Goal: Task Accomplishment & Management: Manage account settings

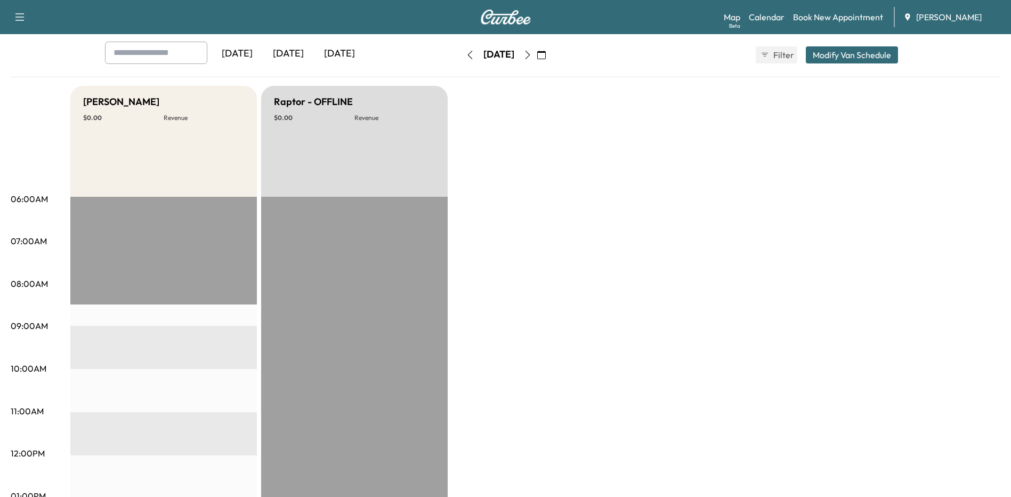
click at [546, 56] on icon "button" at bounding box center [541, 55] width 9 height 9
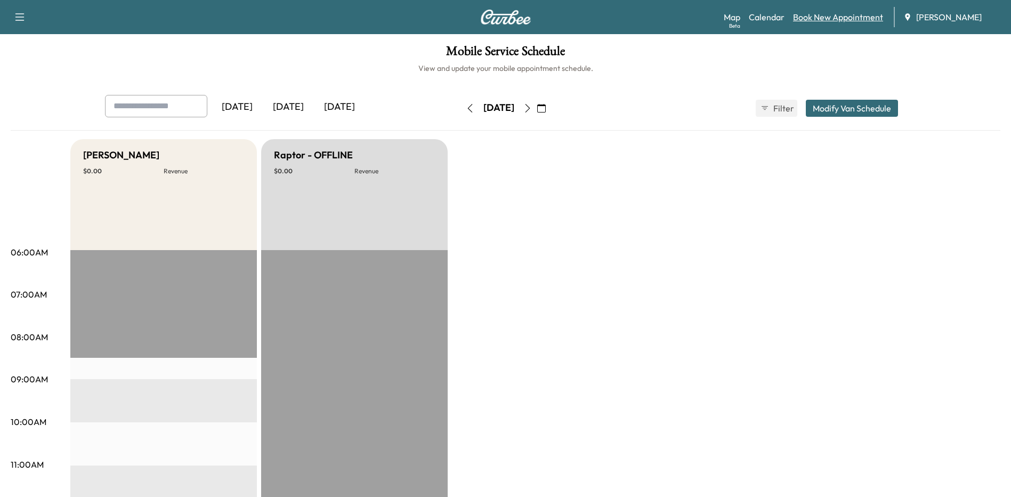
click at [813, 20] on link "Book New Appointment" at bounding box center [838, 17] width 90 height 13
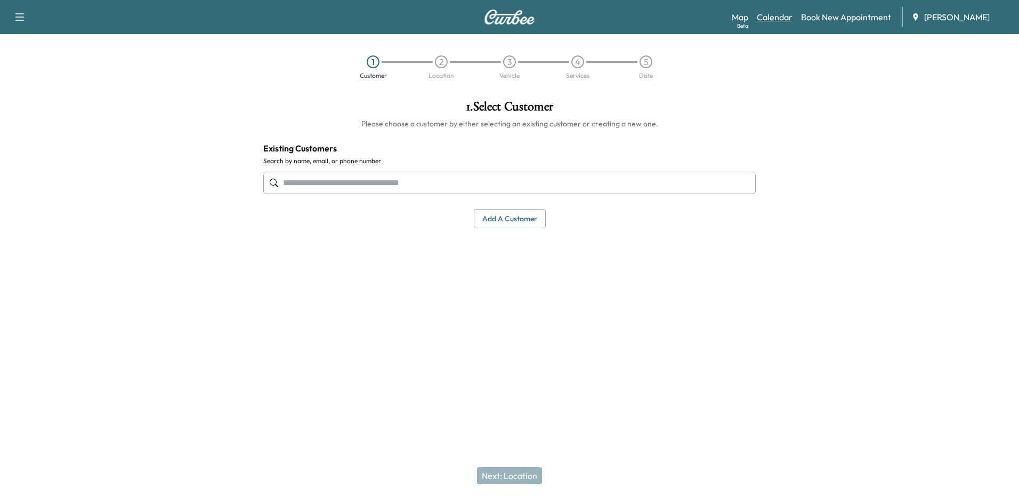
click at [774, 19] on link "Calendar" at bounding box center [775, 17] width 36 height 13
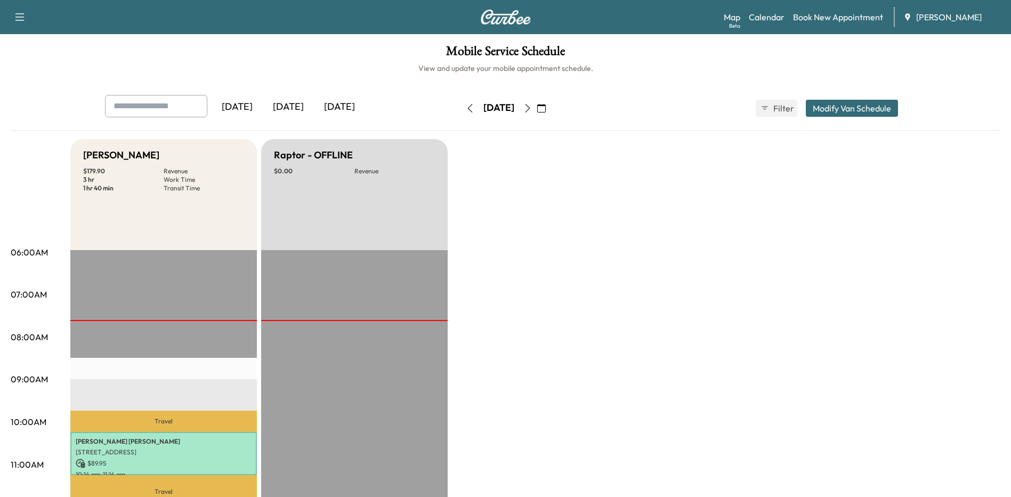
click at [532, 108] on icon "button" at bounding box center [527, 108] width 9 height 9
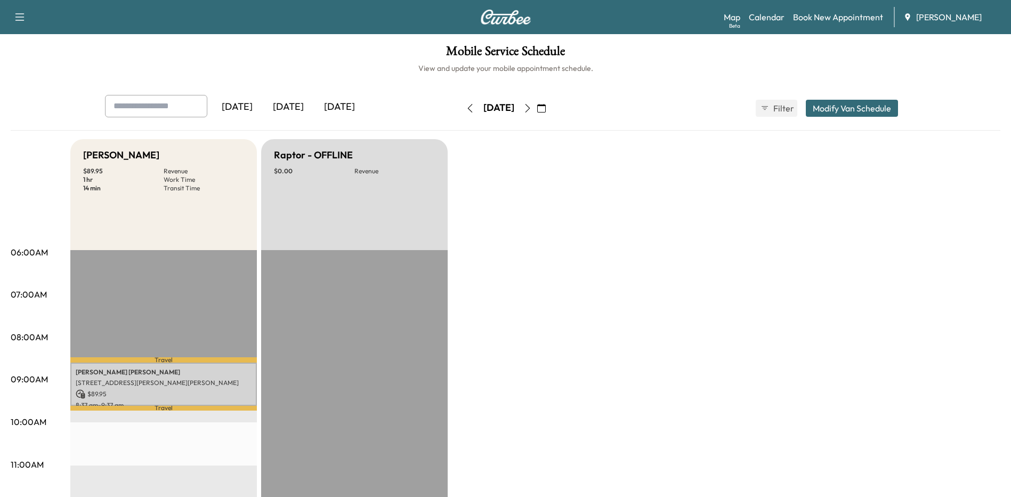
click at [466, 107] on icon "button" at bounding box center [470, 108] width 9 height 9
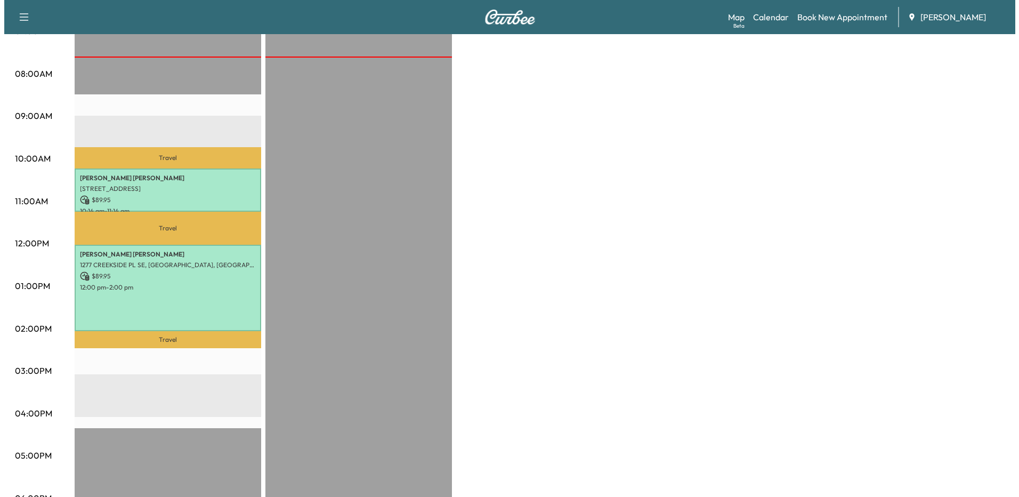
scroll to position [266, 0]
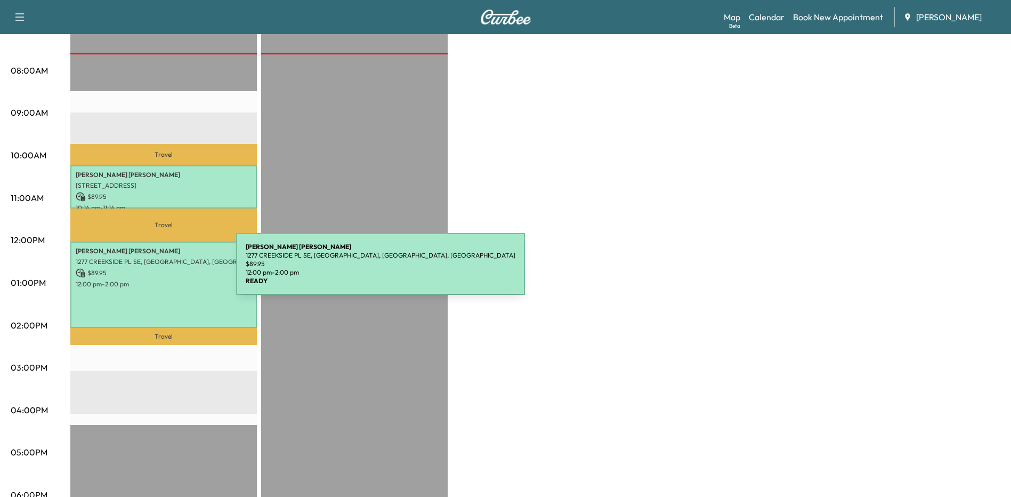
click at [154, 268] on p "$ 89.95" at bounding box center [164, 273] width 176 height 10
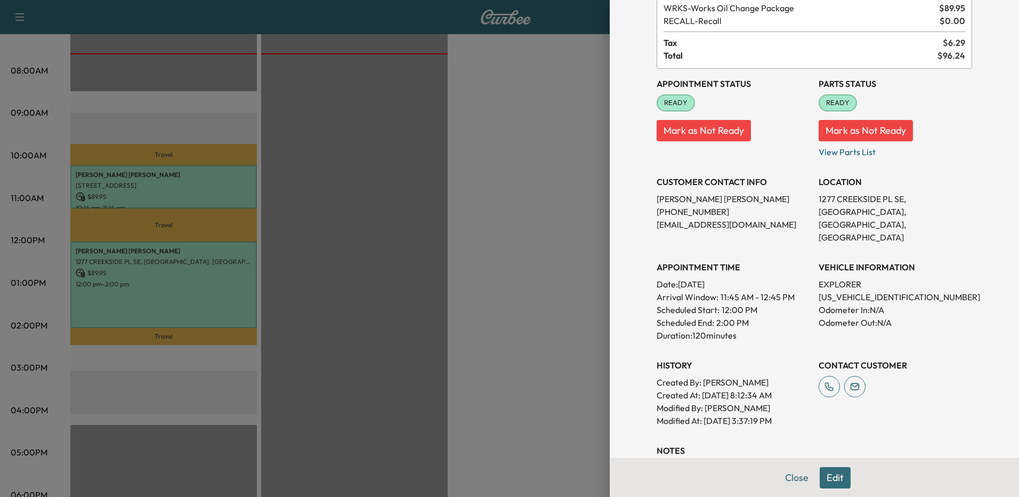
scroll to position [53, 0]
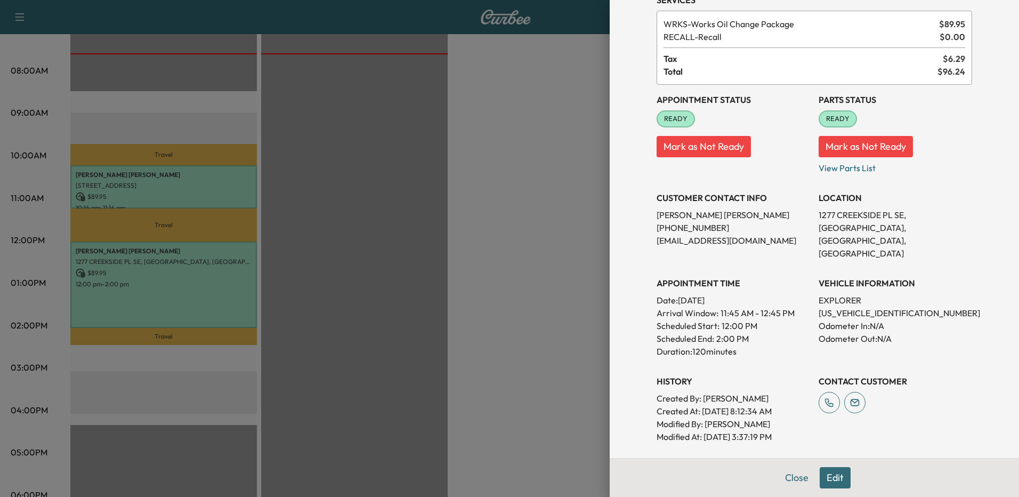
click at [678, 229] on p "(404) 372-9891" at bounding box center [734, 227] width 154 height 13
copy p "(404) 372-9891"
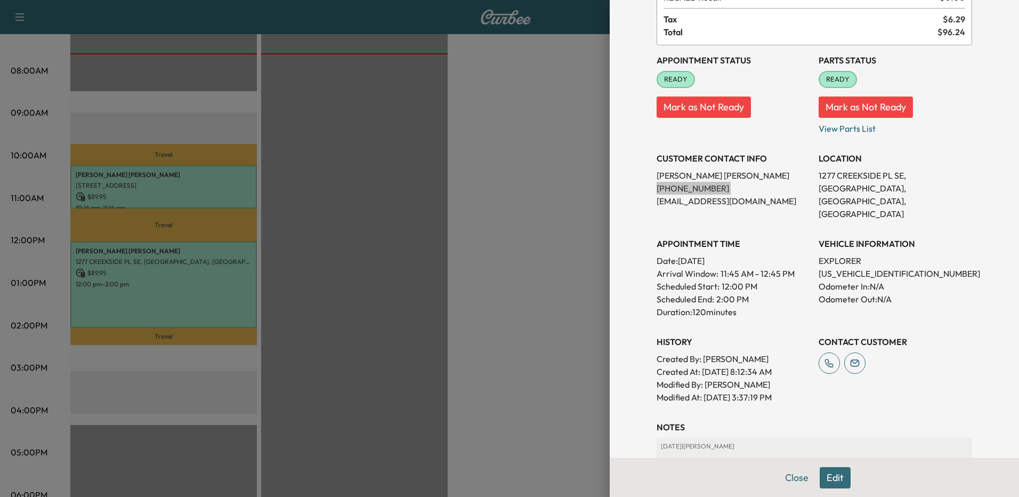
scroll to position [0, 0]
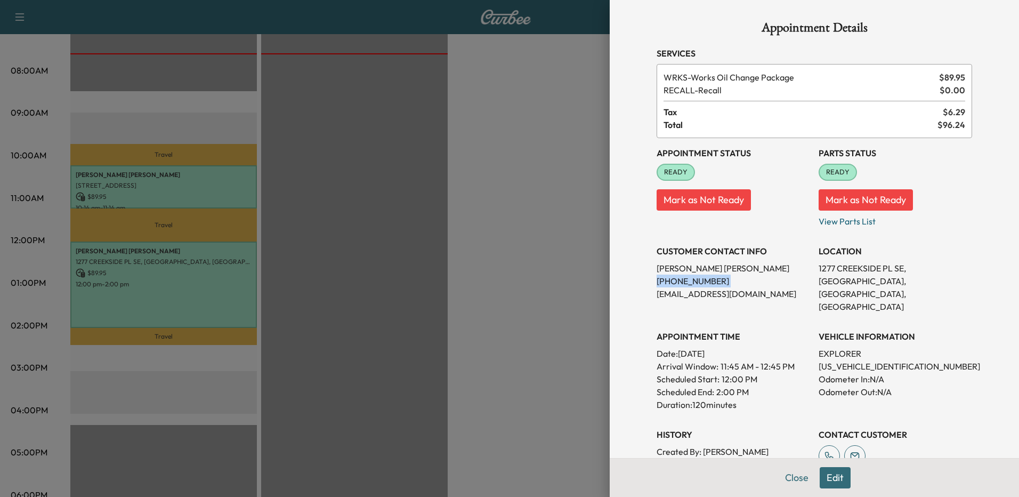
click at [823, 475] on button "Edit" at bounding box center [835, 477] width 31 height 21
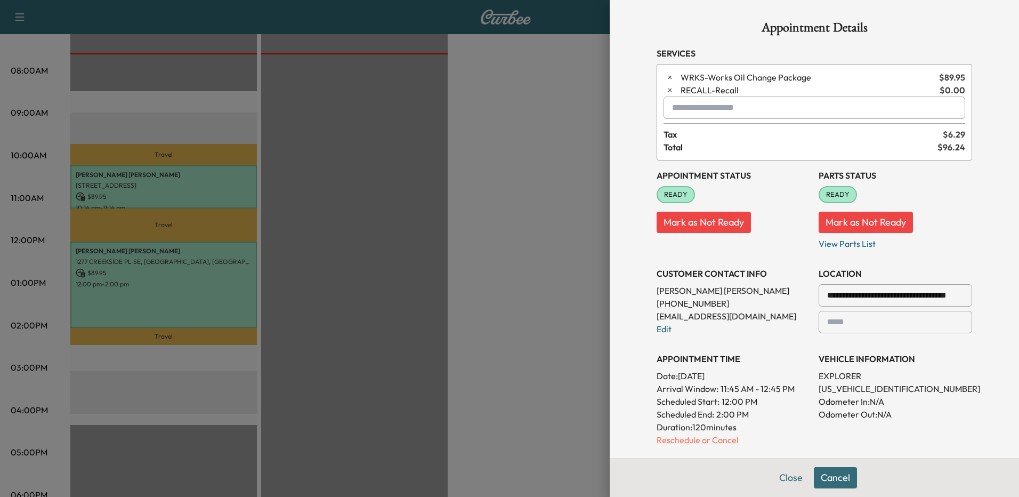
click at [959, 256] on div "**********" at bounding box center [815, 345] width 316 height 371
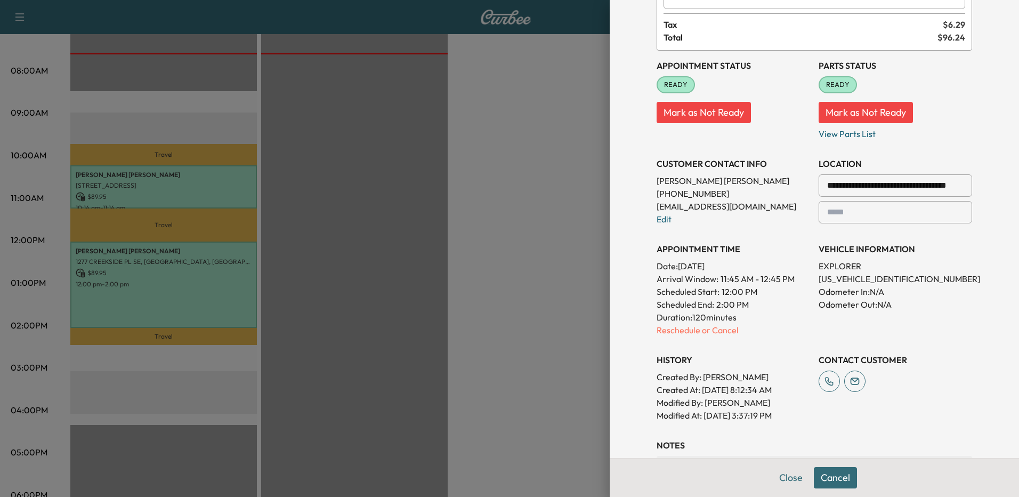
scroll to position [266, 0]
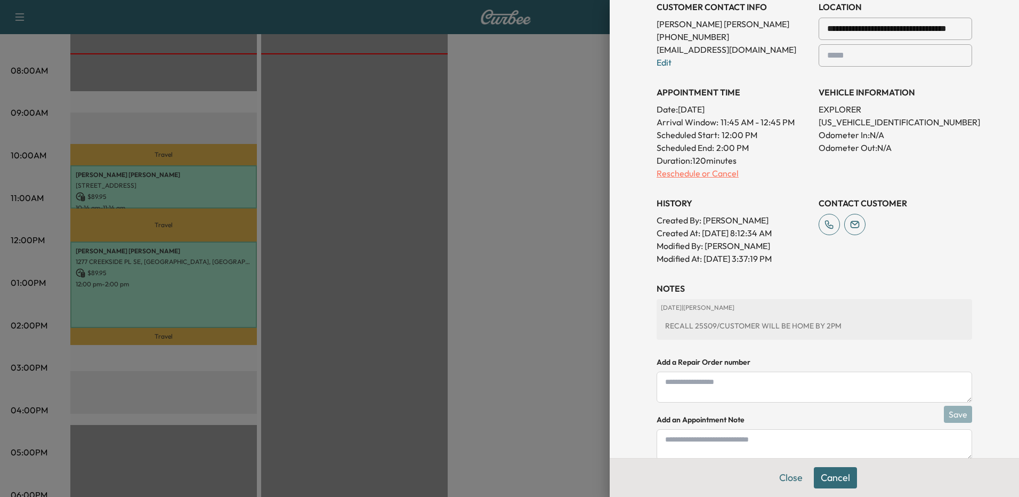
click at [667, 169] on p "Reschedule or Cancel" at bounding box center [734, 173] width 154 height 13
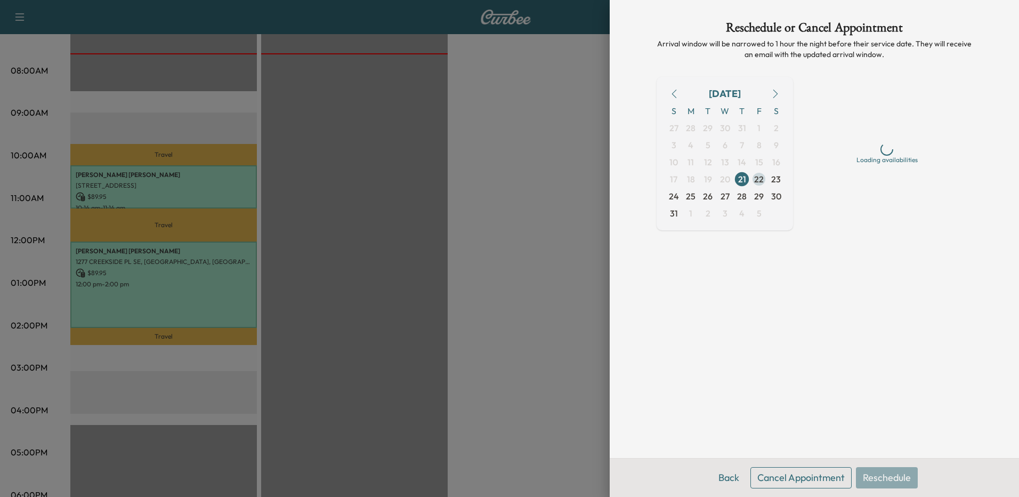
click at [758, 183] on span "22" at bounding box center [759, 179] width 10 height 13
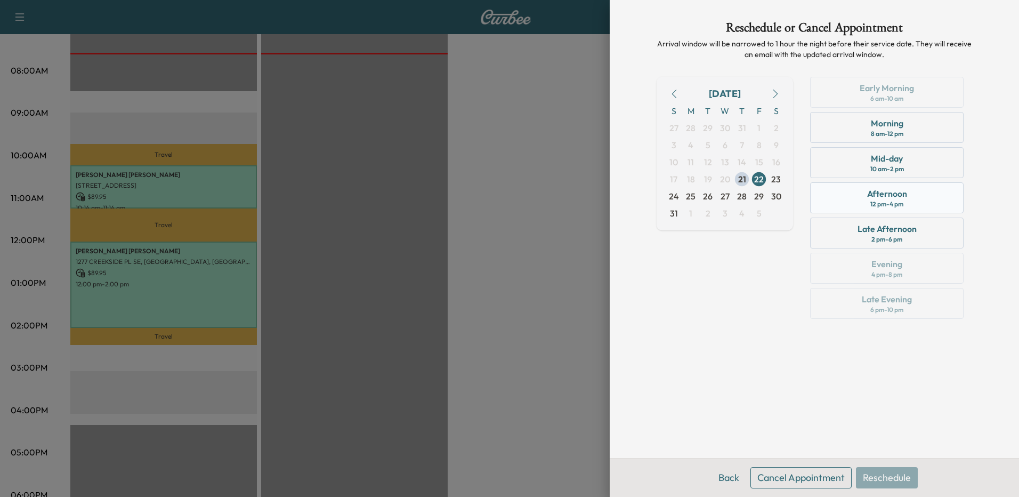
click at [903, 202] on div "12 pm - 4 pm" at bounding box center [886, 204] width 33 height 9
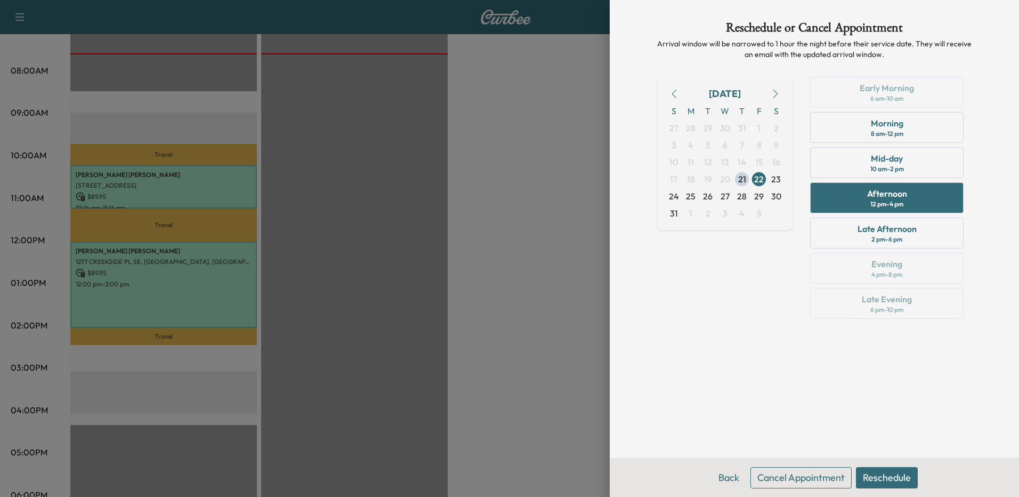
click at [879, 406] on div "Reschedule or Cancel Appointment Arrival window will be narrowed to 1 hour the …" at bounding box center [814, 229] width 341 height 458
click at [894, 486] on button "Reschedule" at bounding box center [887, 477] width 62 height 21
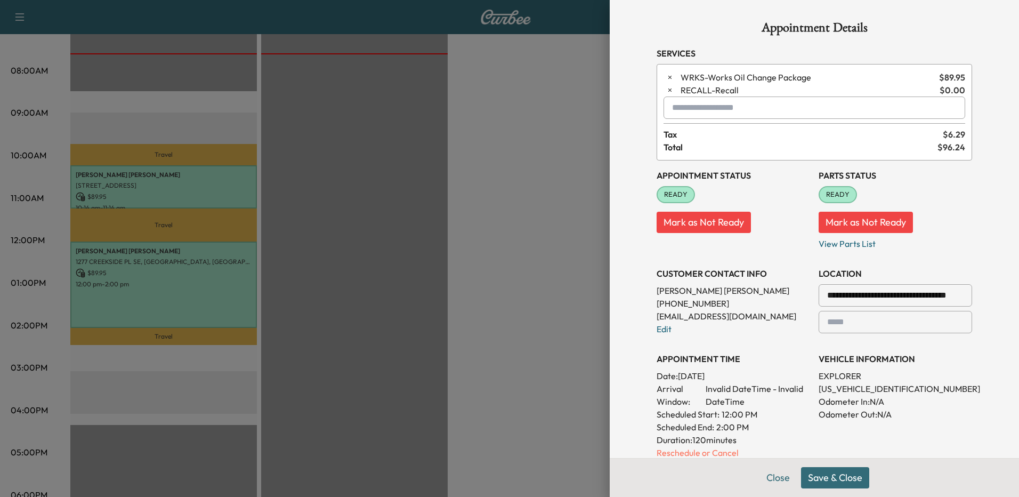
click at [812, 481] on button "Save & Close" at bounding box center [835, 477] width 68 height 21
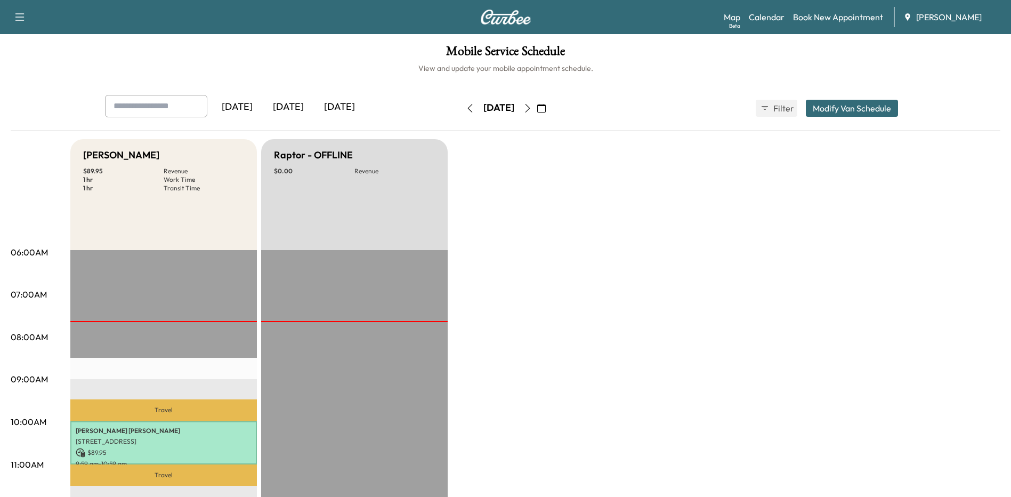
click at [532, 109] on icon "button" at bounding box center [527, 108] width 9 height 9
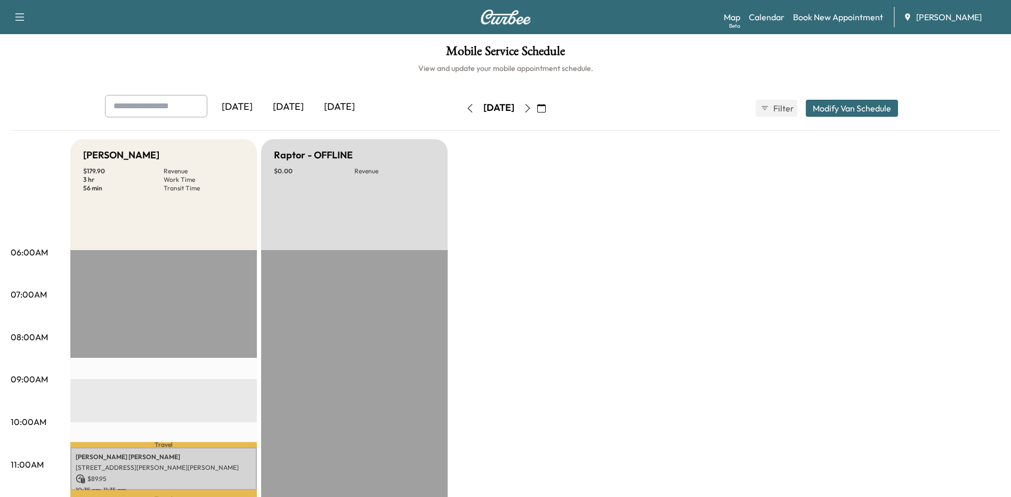
click at [466, 109] on icon "button" at bounding box center [470, 108] width 9 height 9
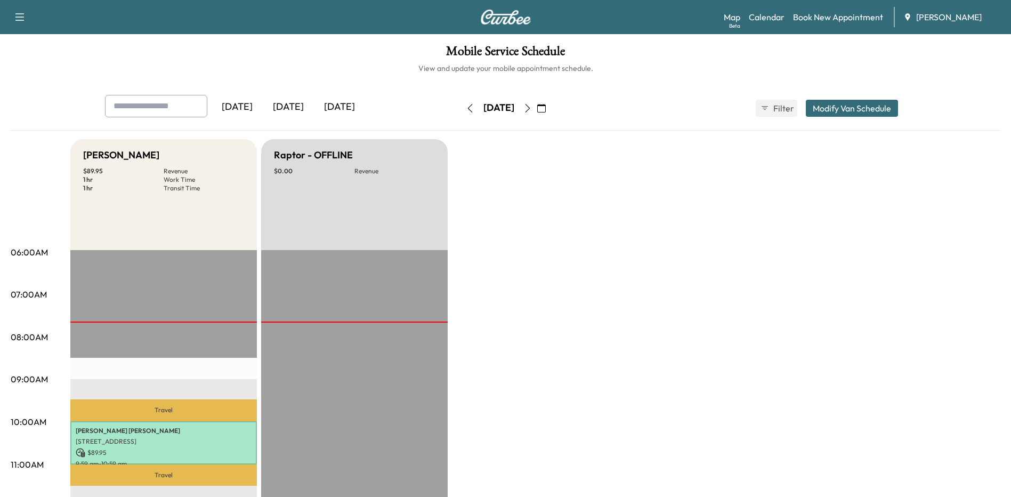
click at [461, 103] on button "button" at bounding box center [470, 108] width 18 height 17
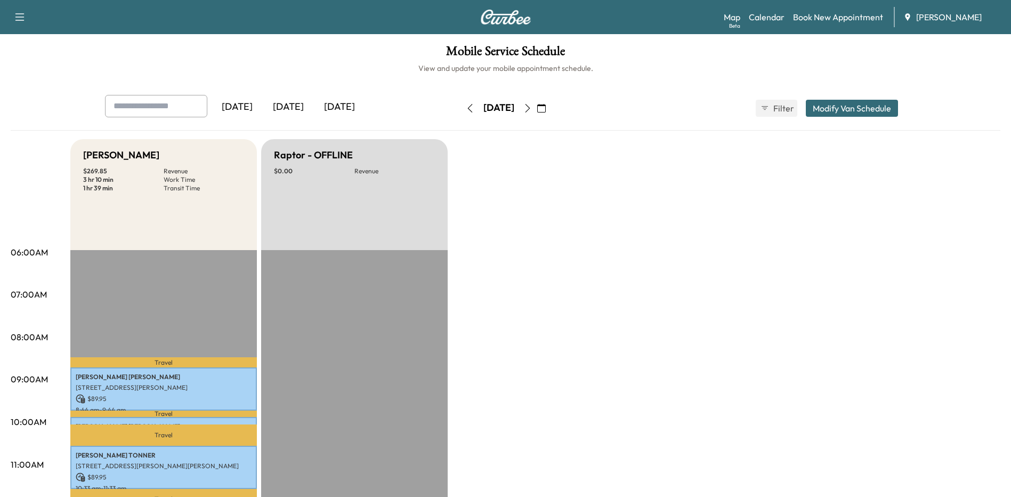
click at [532, 109] on icon "button" at bounding box center [527, 108] width 9 height 9
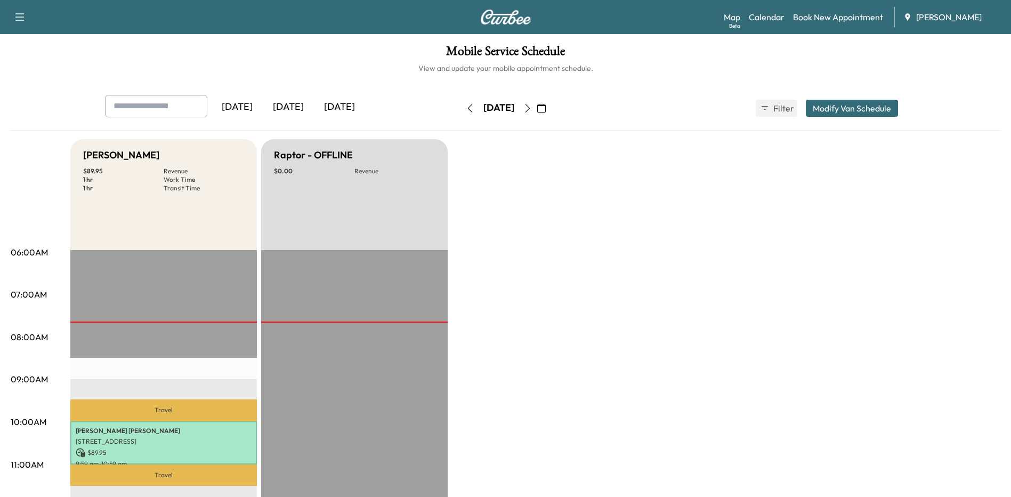
click at [532, 107] on icon "button" at bounding box center [527, 108] width 9 height 9
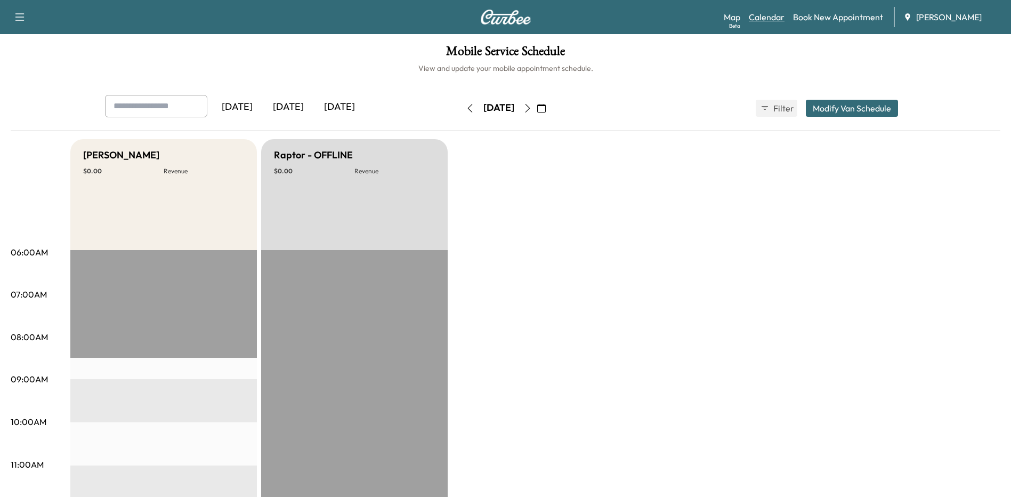
click at [763, 16] on link "Calendar" at bounding box center [767, 17] width 36 height 13
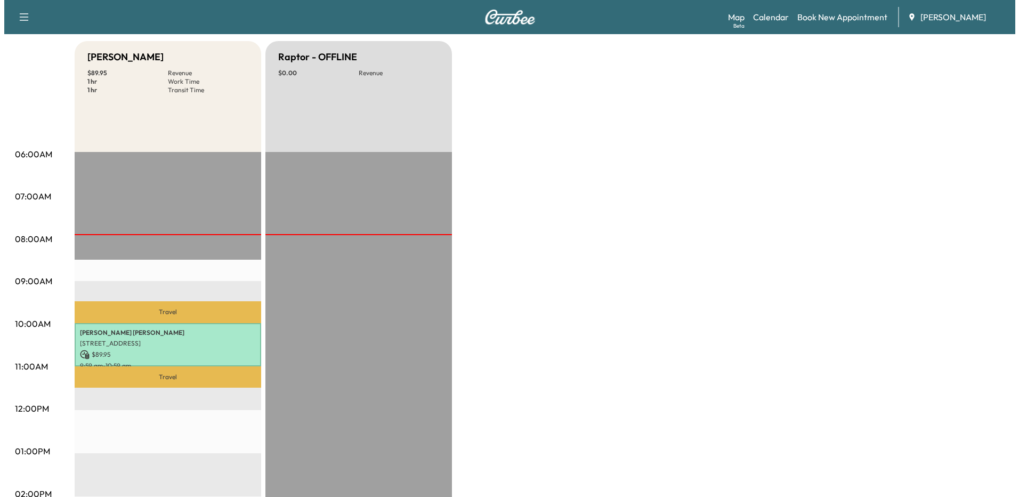
scroll to position [107, 0]
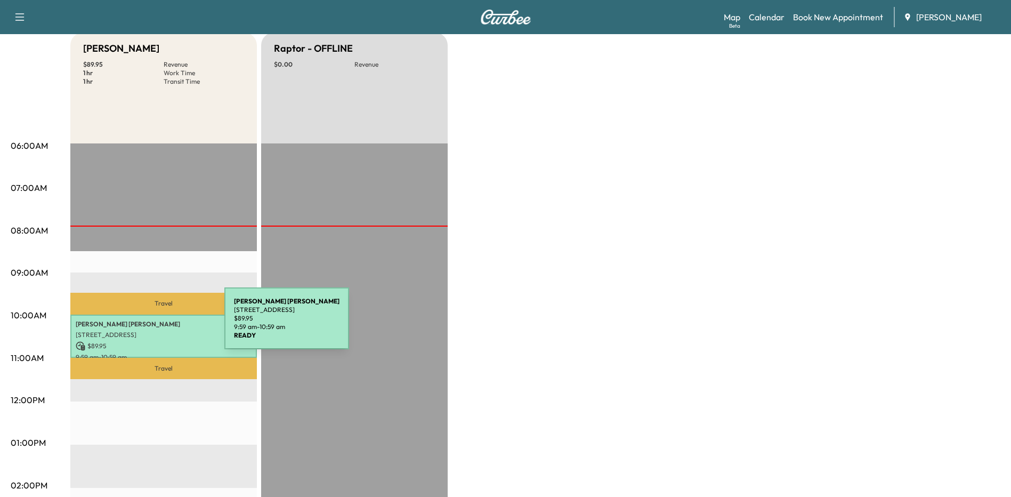
click at [144, 325] on p "[PERSON_NAME]" at bounding box center [164, 324] width 176 height 9
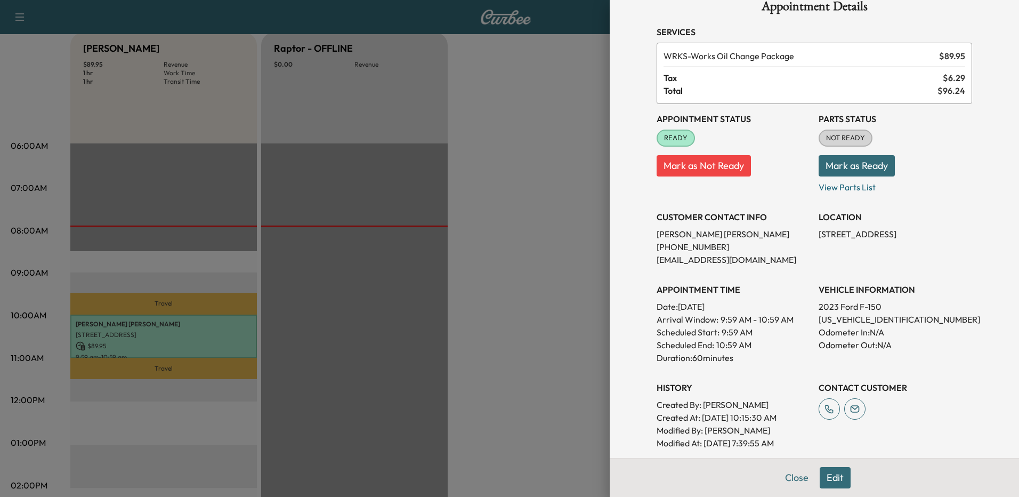
scroll to position [0, 0]
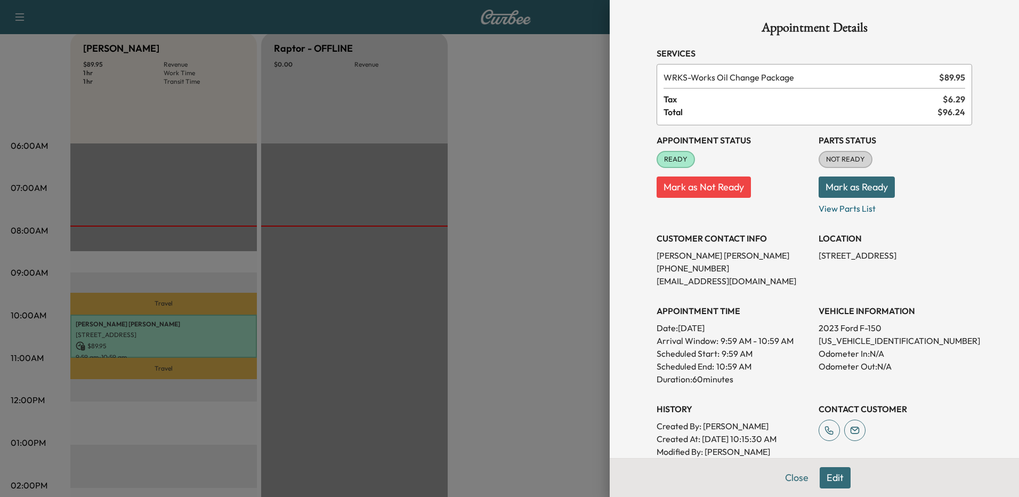
drag, startPoint x: 882, startPoint y: 376, endPoint x: 715, endPoint y: 284, distance: 190.6
click at [715, 284] on p "[EMAIL_ADDRESS][DOMAIN_NAME]" at bounding box center [734, 280] width 154 height 13
